Goal: Task Accomplishment & Management: Manage account settings

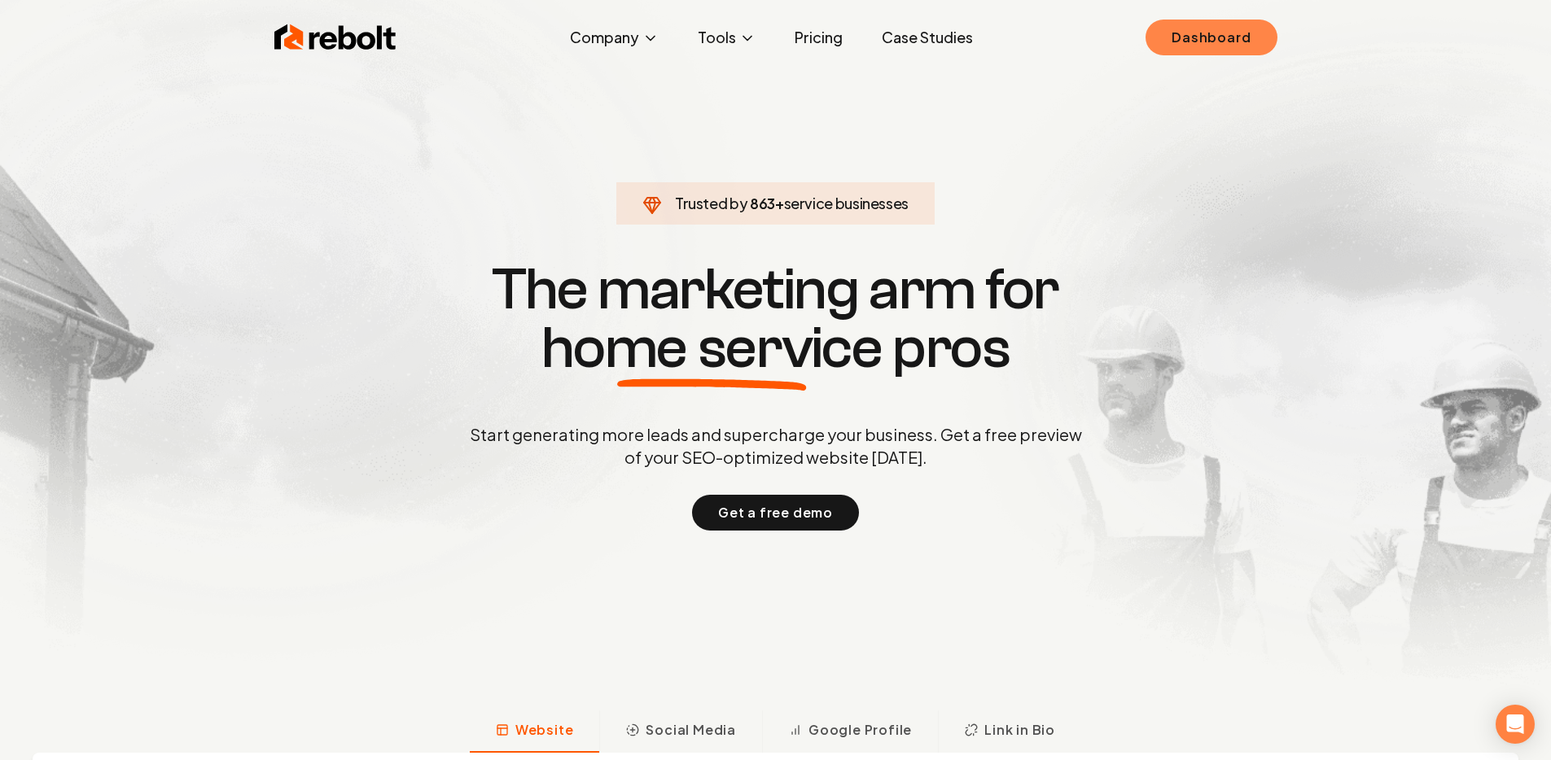
click at [1216, 47] on link "Dashboard" at bounding box center [1211, 38] width 131 height 36
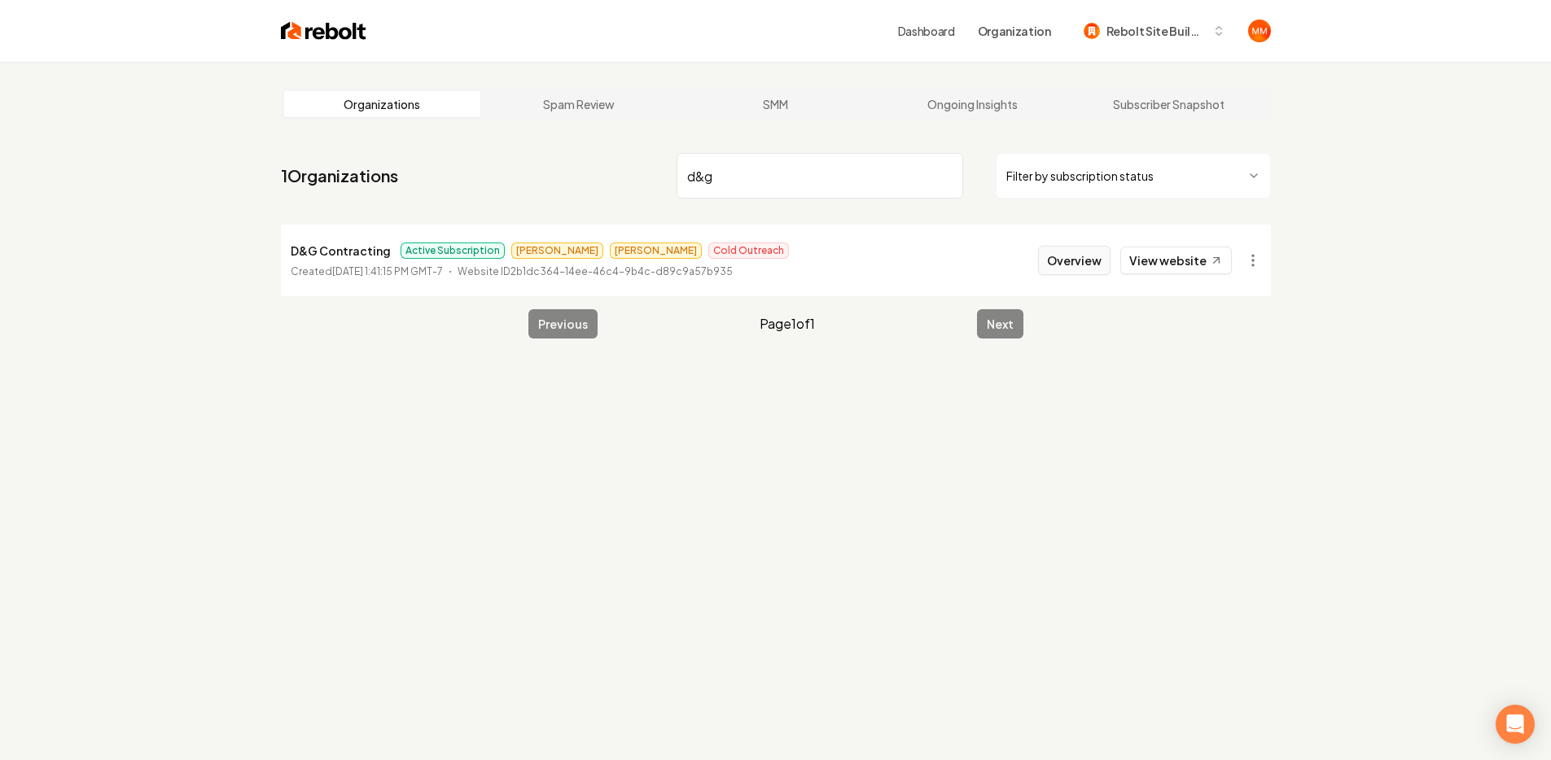
type input "d&g"
click at [1080, 263] on button "Overview" at bounding box center [1074, 260] width 72 height 29
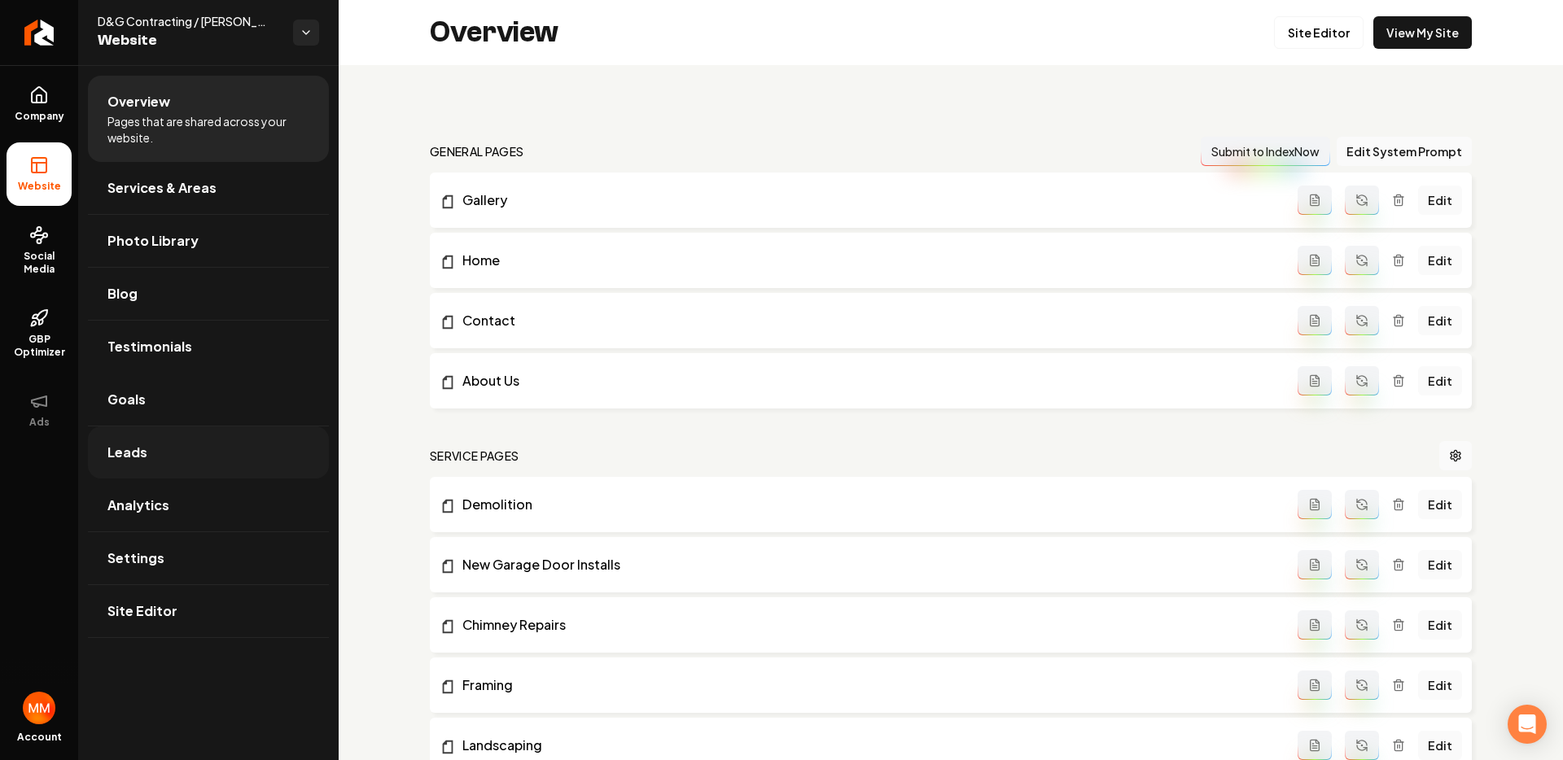
click at [192, 466] on link "Leads" at bounding box center [208, 453] width 241 height 52
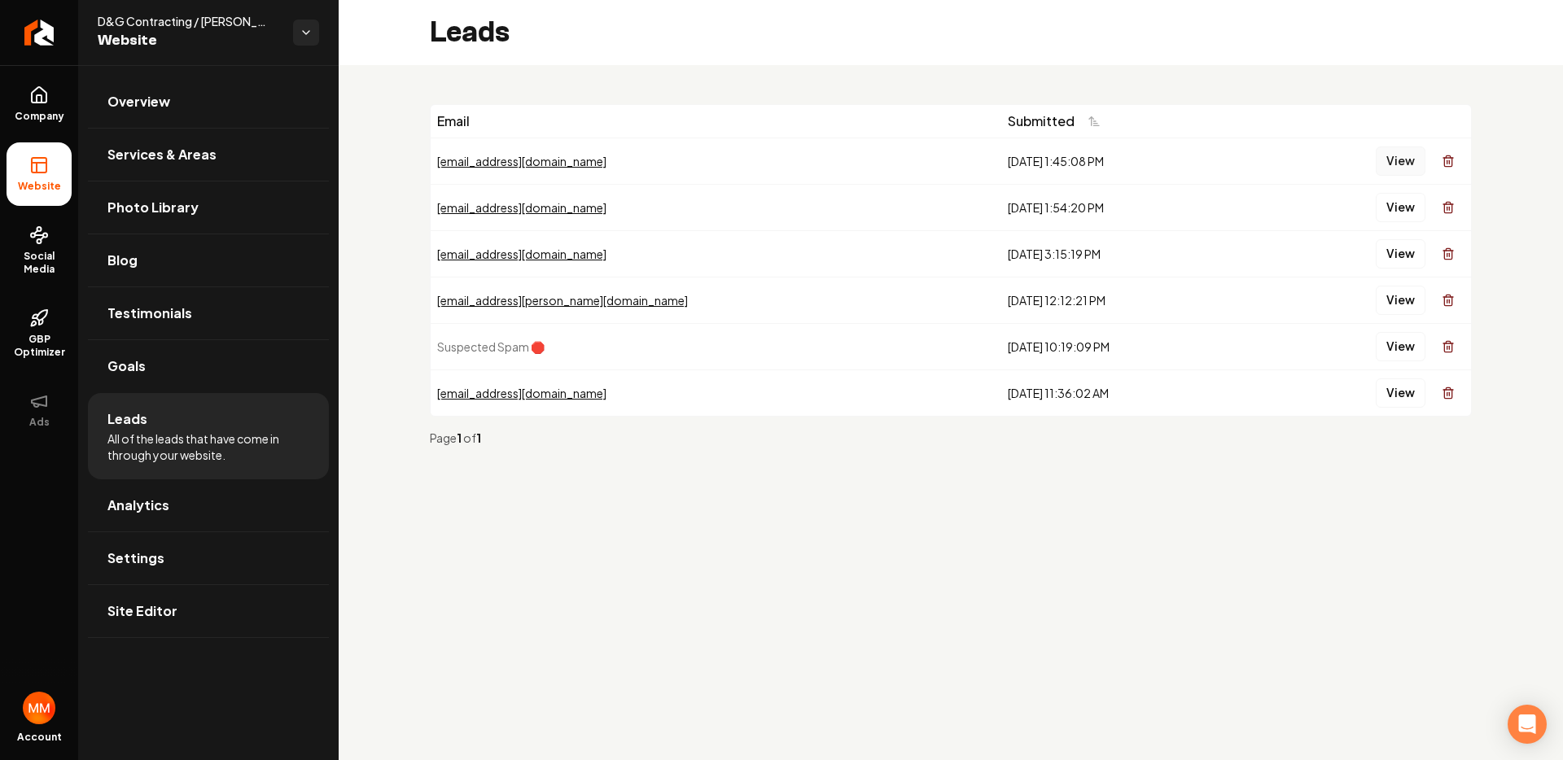
click at [1388, 155] on button "View" at bounding box center [1401, 161] width 50 height 29
